Goal: Task Accomplishment & Management: Use online tool/utility

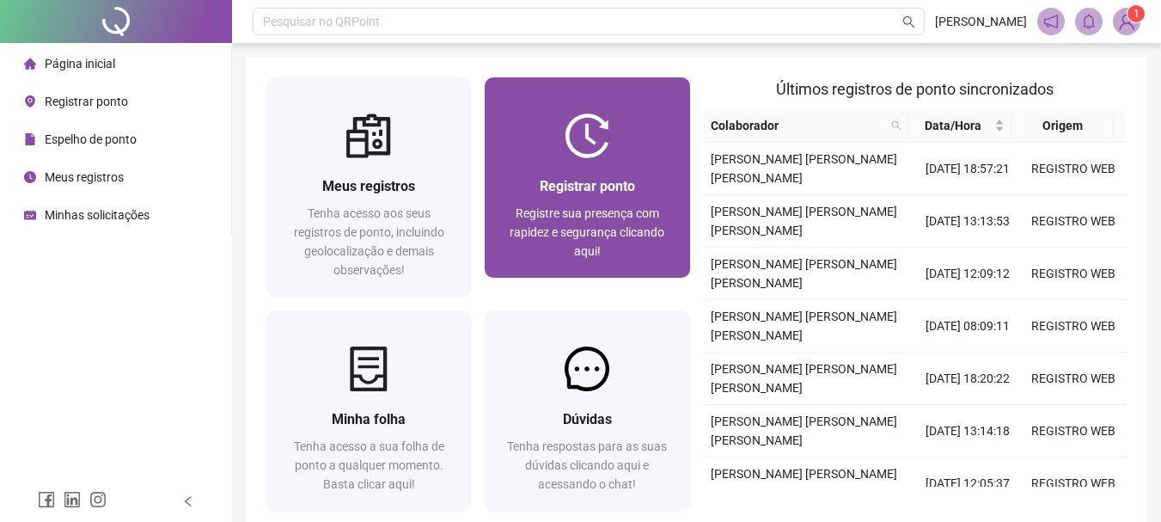
click at [597, 165] on div "Registrar ponto Registre sua presença com rapidez e segurança clicando aqui!" at bounding box center [587, 217] width 204 height 119
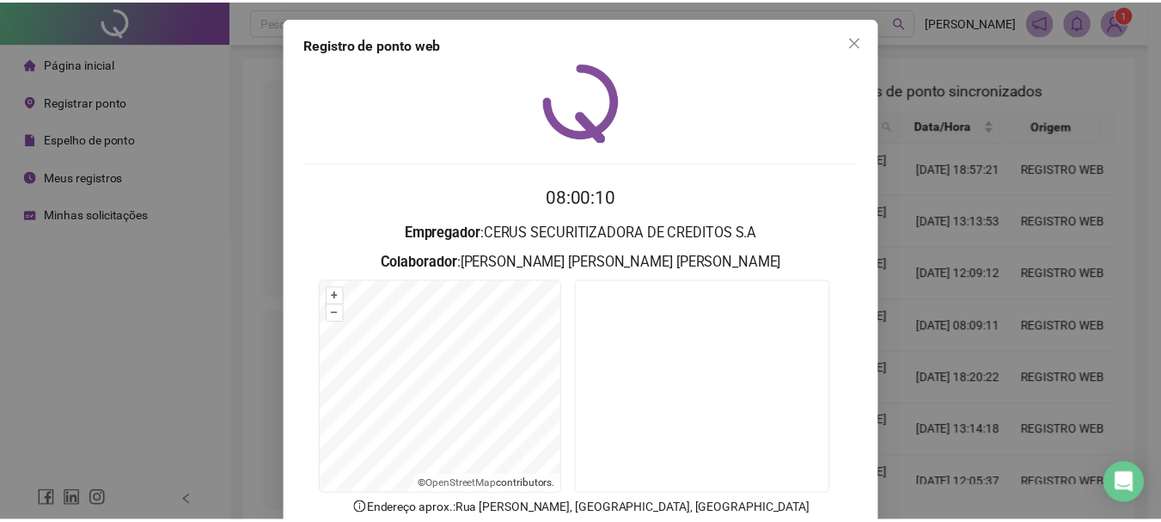
scroll to position [86, 0]
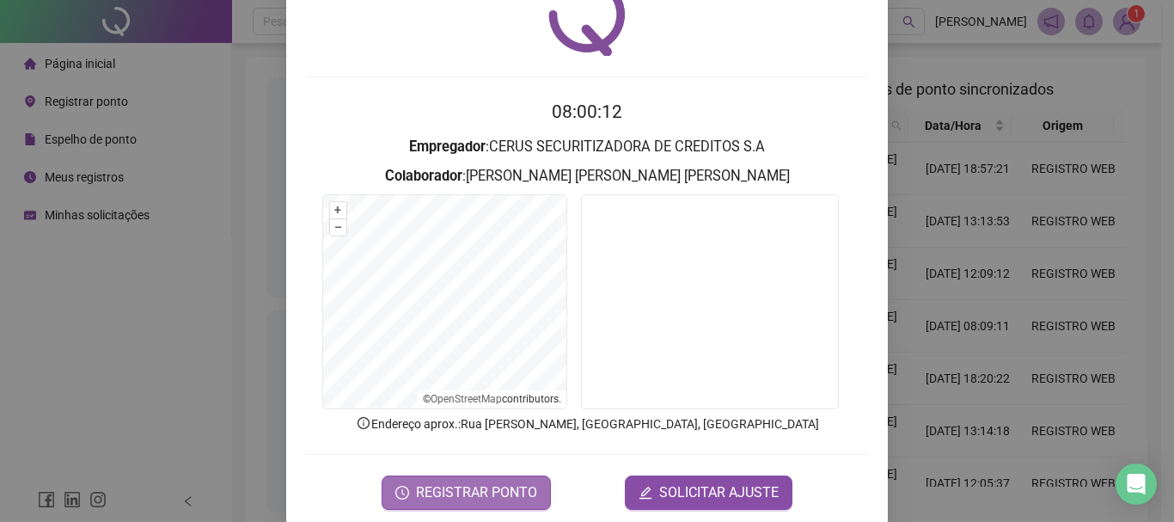
click at [441, 485] on span "REGISTRAR PONTO" at bounding box center [476, 492] width 121 height 21
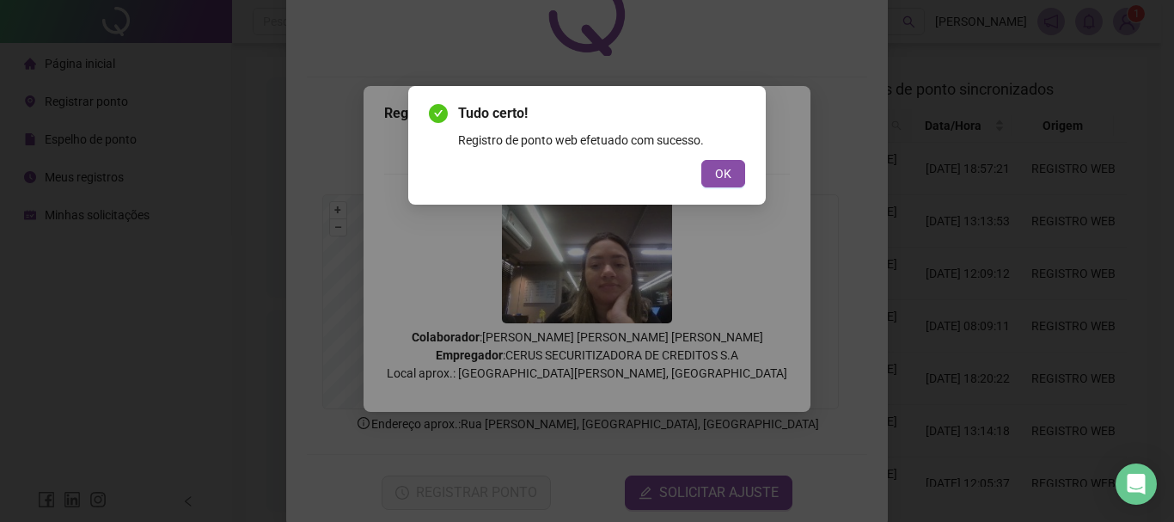
click at [725, 196] on div "Tudo certo! Registro de ponto web efetuado com sucesso. OK" at bounding box center [586, 145] width 357 height 119
click at [733, 174] on button "OK" at bounding box center [723, 173] width 44 height 27
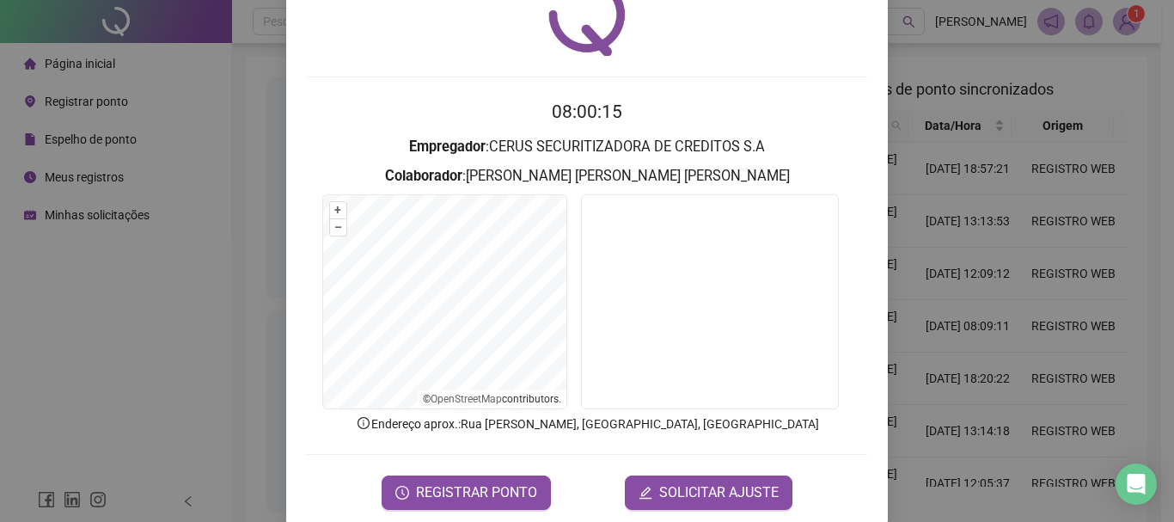
click at [966, 132] on div "Registro [PERSON_NAME] web 08:00:15 Empregador : CERUS SECURITIZADORA DE CREDIT…" at bounding box center [587, 261] width 1174 height 522
